Goal: Find specific page/section: Find specific page/section

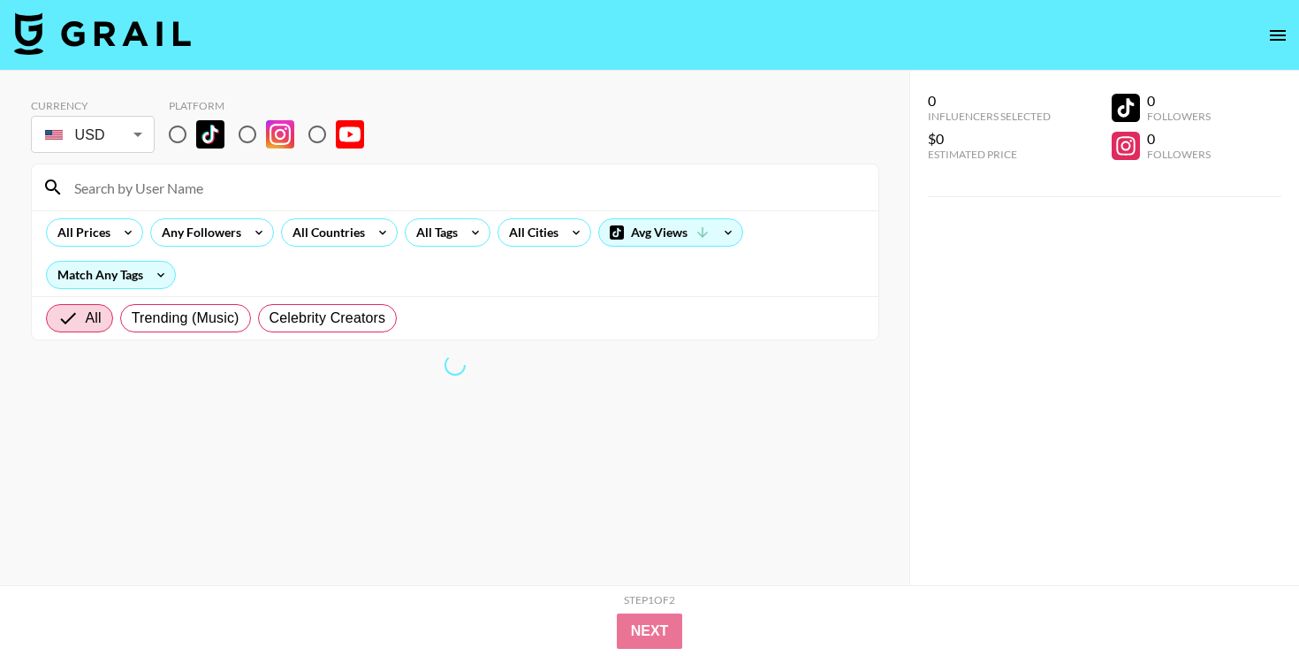
click at [203, 191] on input at bounding box center [466, 187] width 804 height 28
click at [177, 140] on input "radio" at bounding box center [177, 134] width 37 height 37
radio input "true"
click at [202, 185] on input at bounding box center [466, 187] width 804 height 28
click at [251, 198] on input at bounding box center [466, 187] width 804 height 28
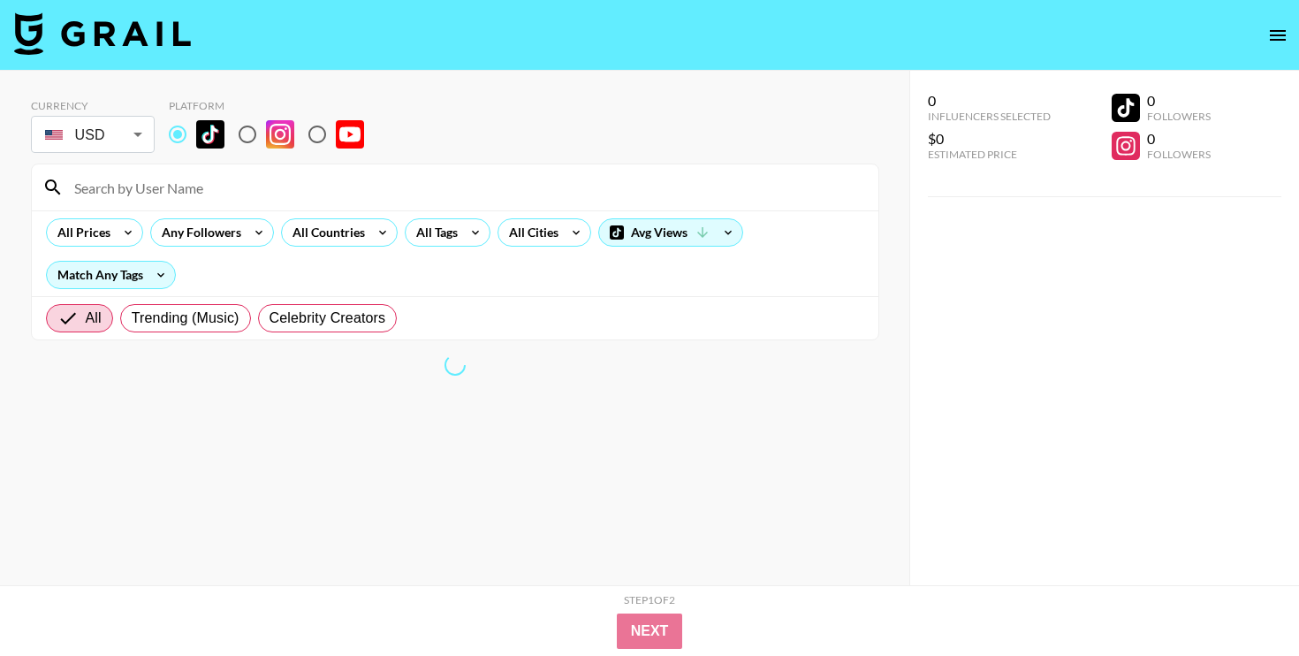
paste input "[PERSON_NAME][EMAIL_ADDRESS][DOMAIN_NAME]"
type input "[PERSON_NAME][EMAIL_ADDRESS][DOMAIN_NAME]"
click at [269, 173] on input "[PERSON_NAME][EMAIL_ADDRESS][DOMAIN_NAME]" at bounding box center [466, 187] width 804 height 28
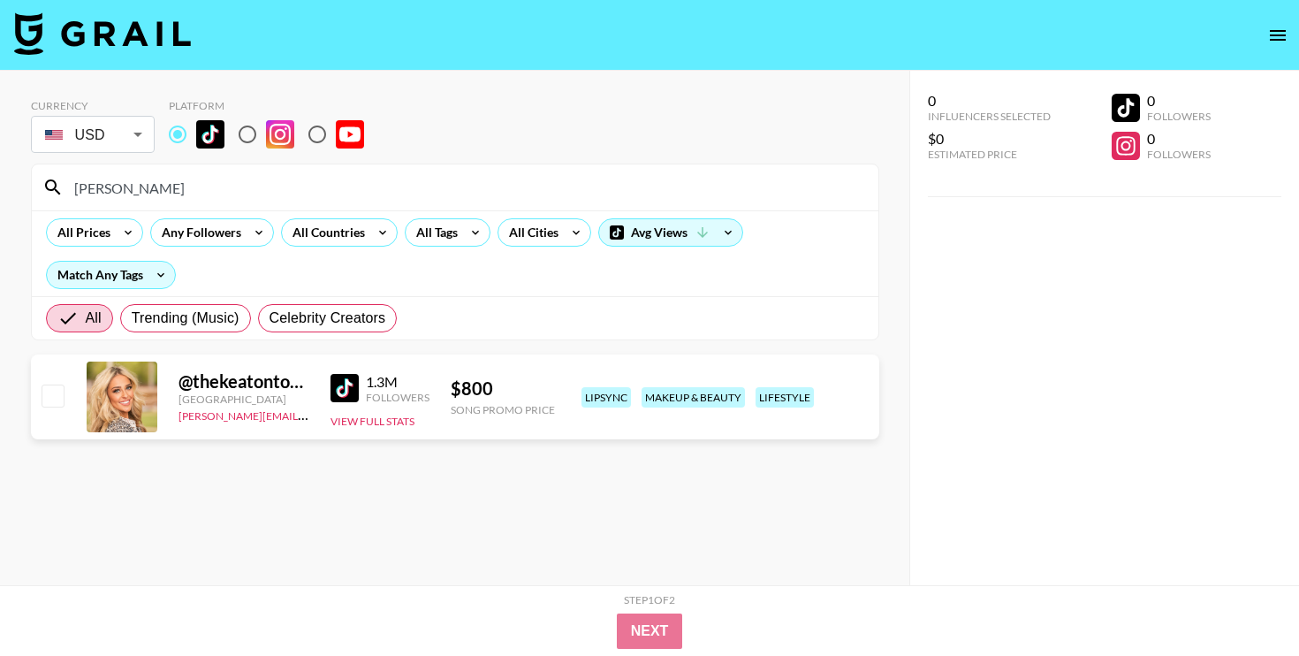
type input "[PERSON_NAME]"
